Goal: Obtain resource: Download file/media

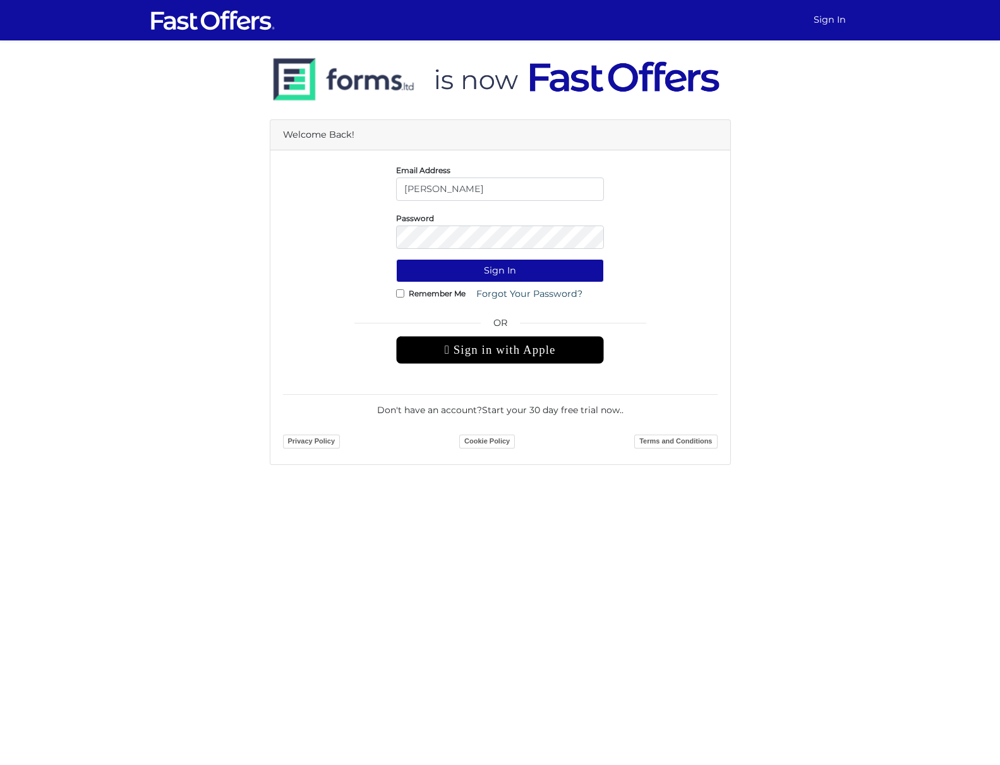
type input "[PERSON_NAME][EMAIL_ADDRESS][DOMAIN_NAME]"
click at [396, 259] on button "Sign In" at bounding box center [500, 270] width 208 height 23
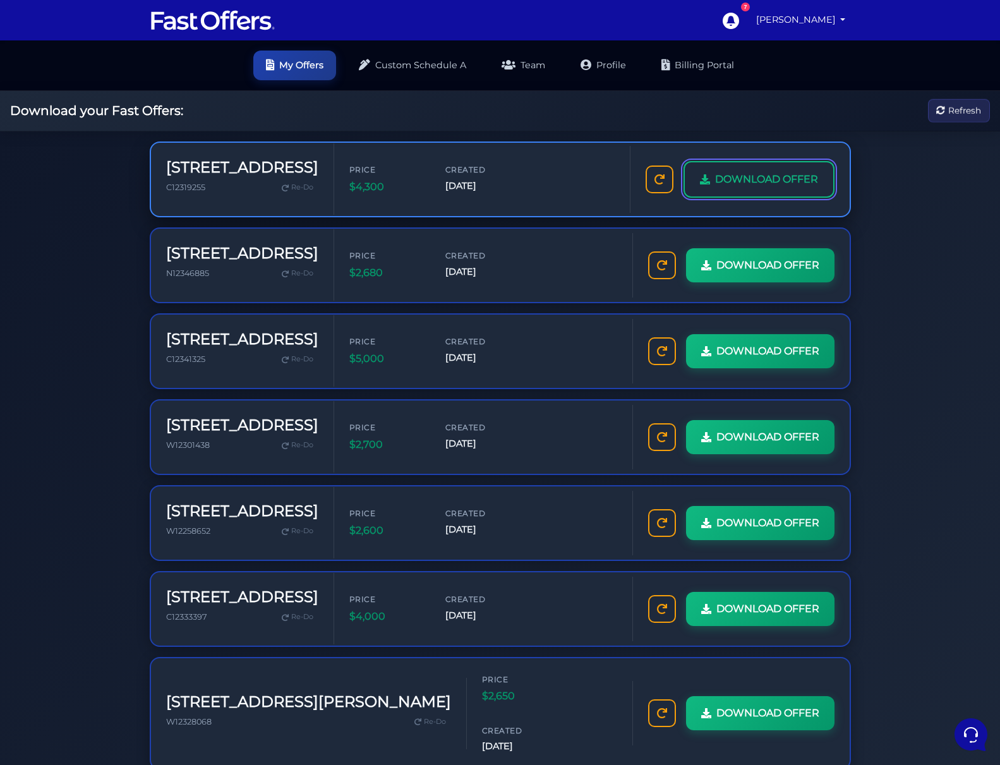
click at [730, 174] on span "DOWNLOAD OFFER" at bounding box center [766, 179] width 103 height 16
